Goal: Task Accomplishment & Management: Manage account settings

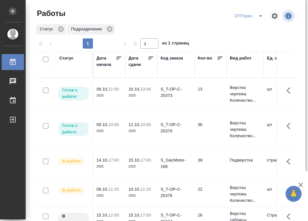
click at [151, 57] on icon at bounding box center [151, 58] width 5 height 3
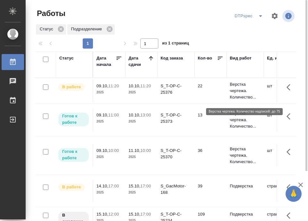
click at [235, 88] on p "Верстка чертежа. Количество..." at bounding box center [245, 90] width 31 height 19
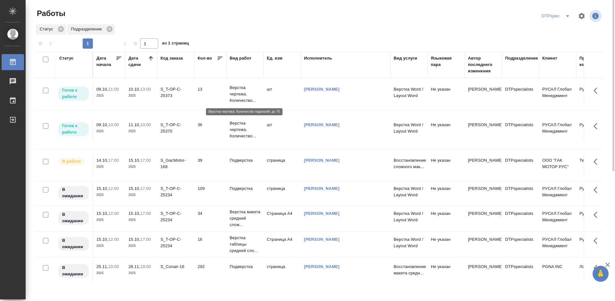
click at [238, 95] on p "Верстка чертежа. Количество..." at bounding box center [245, 94] width 31 height 19
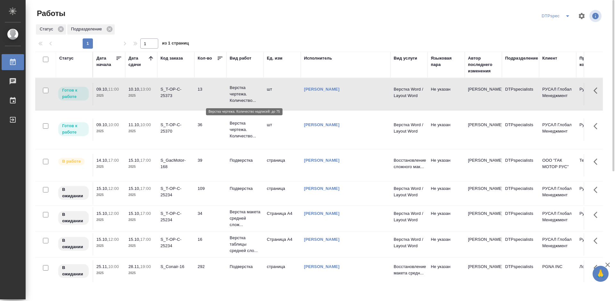
click at [238, 95] on p "Верстка чертежа. Количество..." at bounding box center [245, 94] width 31 height 19
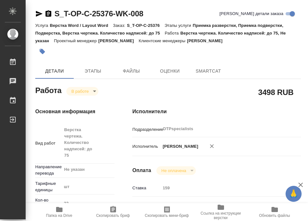
type textarea "x"
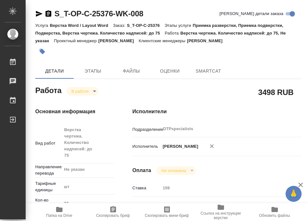
type textarea "x"
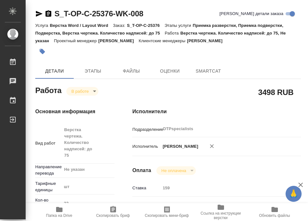
type textarea "x"
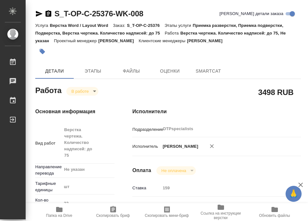
type textarea "x"
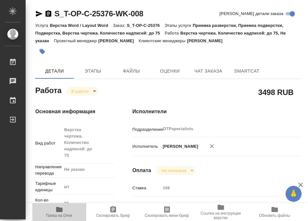
click at [60, 213] on icon "button" at bounding box center [59, 210] width 8 height 8
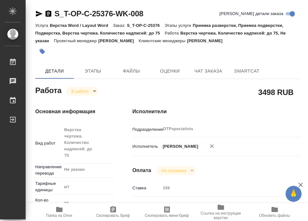
type textarea "x"
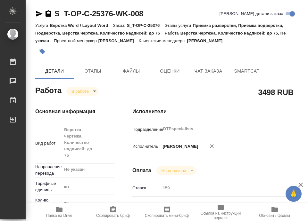
type textarea "x"
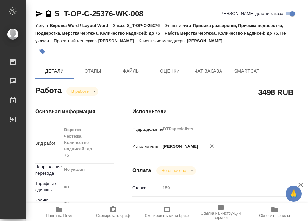
type textarea "x"
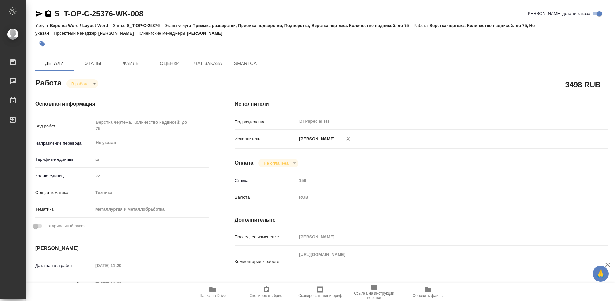
type textarea "x"
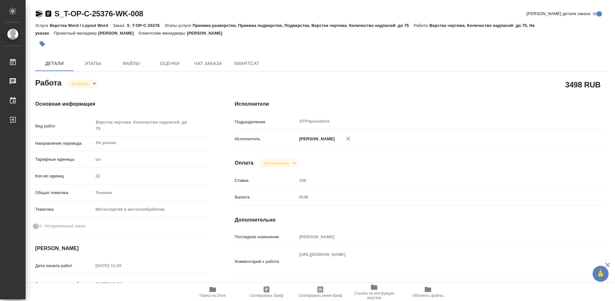
click at [38, 15] on icon "button" at bounding box center [39, 14] width 7 height 6
click at [211, 221] on span "Папка на Drive" at bounding box center [213, 296] width 26 height 4
click at [77, 83] on body "🙏 .cls-1 fill:#fff; AWATERA Работы 0 Чаты График Выйти S_T-OP-C-25376-WK-008 Кр…" at bounding box center [307, 150] width 615 height 301
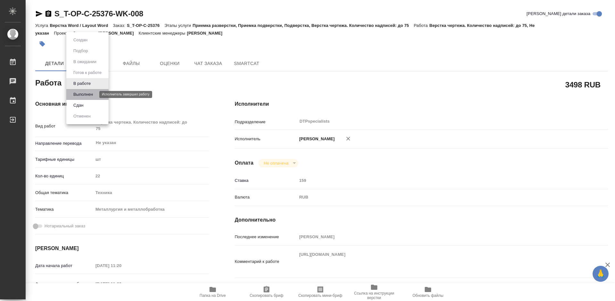
click at [81, 94] on button "Выполнен" at bounding box center [82, 94] width 23 height 7
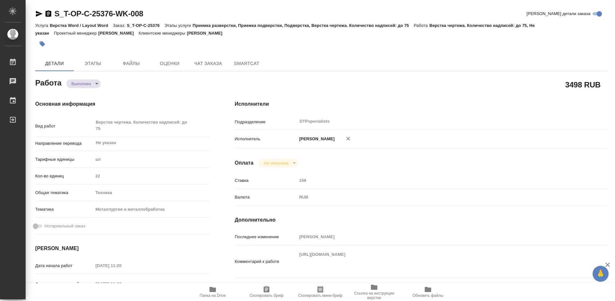
type textarea "x"
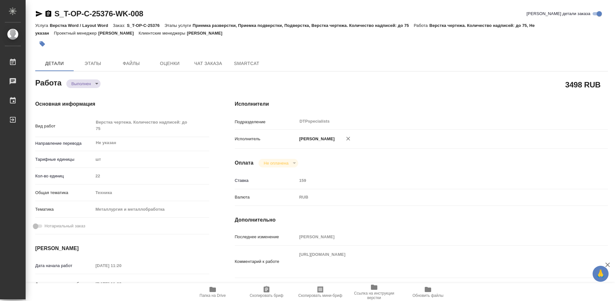
type textarea "x"
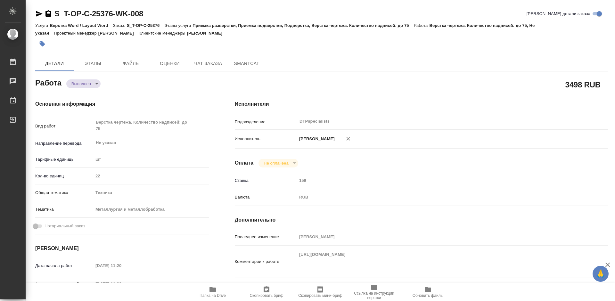
type textarea "x"
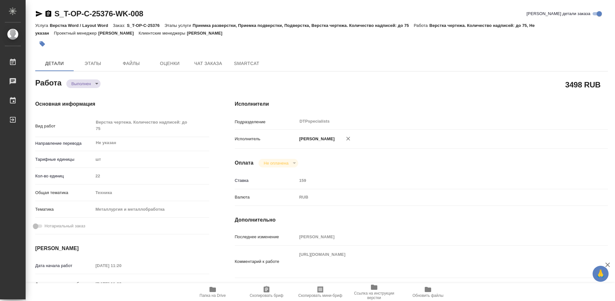
type textarea "x"
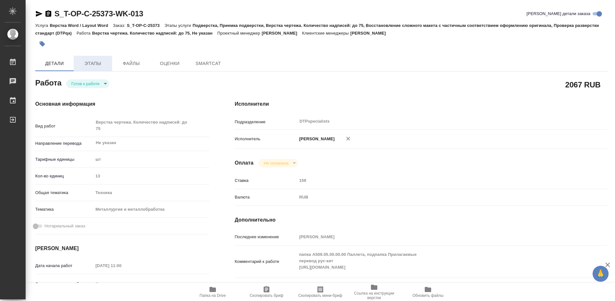
type textarea "x"
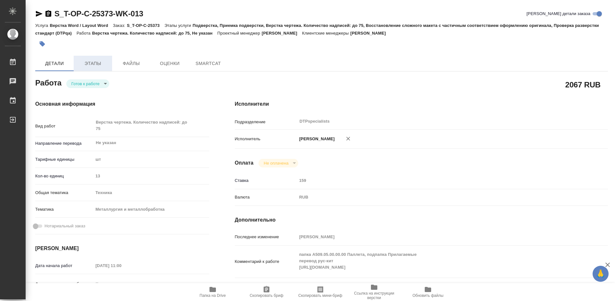
type textarea "x"
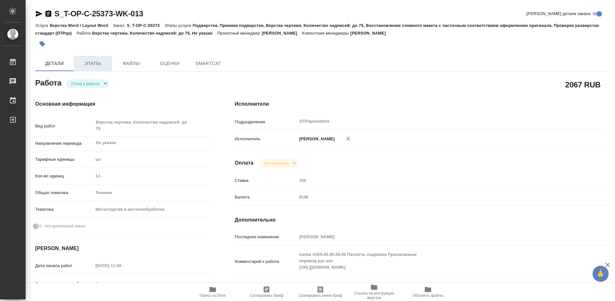
type textarea "x"
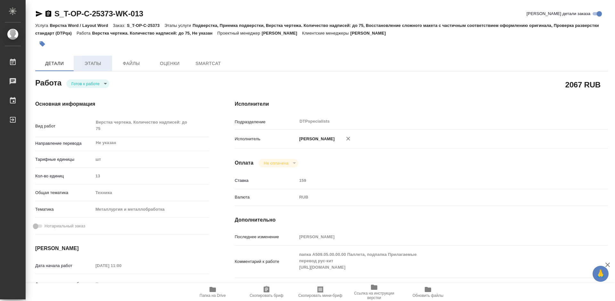
type textarea "x"
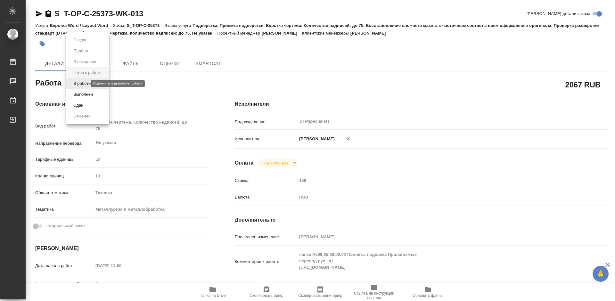
click at [80, 83] on body "🙏 .cls-1 fill:#fff; AWATERA Работы Чаты График Выйти S_T-OP-C-25373-WK-013 Крат…" at bounding box center [307, 150] width 615 height 301
type textarea "x"
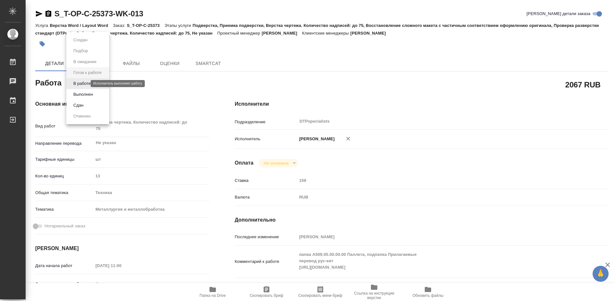
type textarea "x"
click at [81, 81] on button "В работе" at bounding box center [81, 83] width 21 height 7
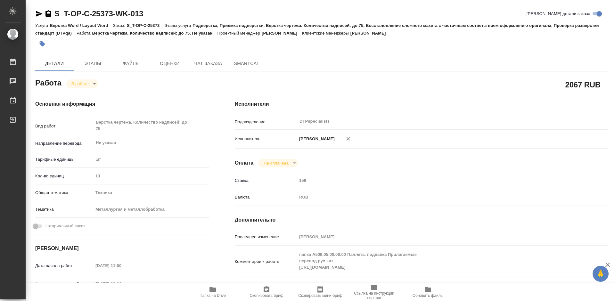
type textarea "x"
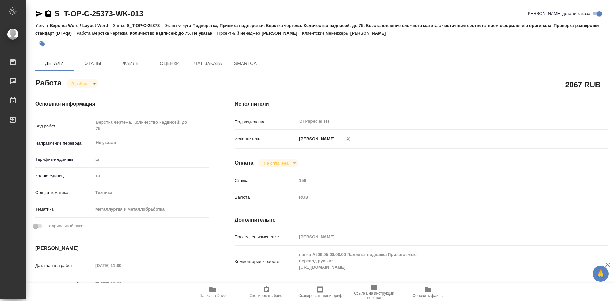
type textarea "x"
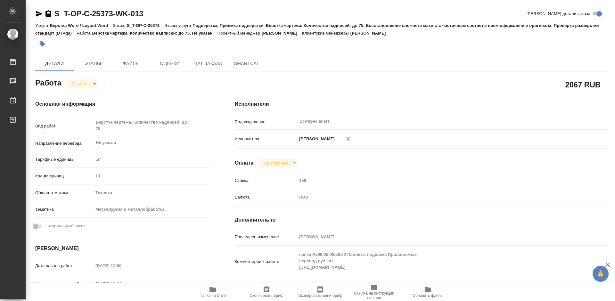
type textarea "x"
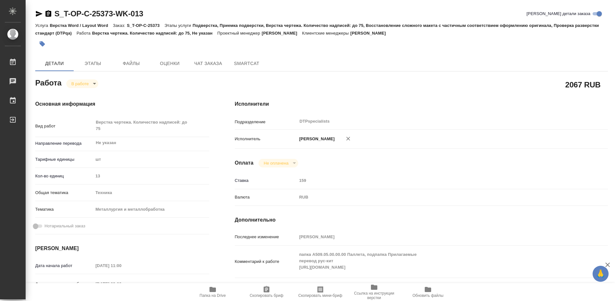
type textarea "x"
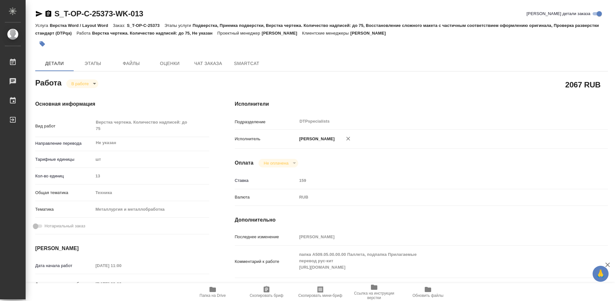
click at [39, 15] on icon "button" at bounding box center [39, 14] width 8 height 8
click at [49, 15] on icon "button" at bounding box center [49, 13] width 6 height 6
